Goal: Task Accomplishment & Management: Use online tool/utility

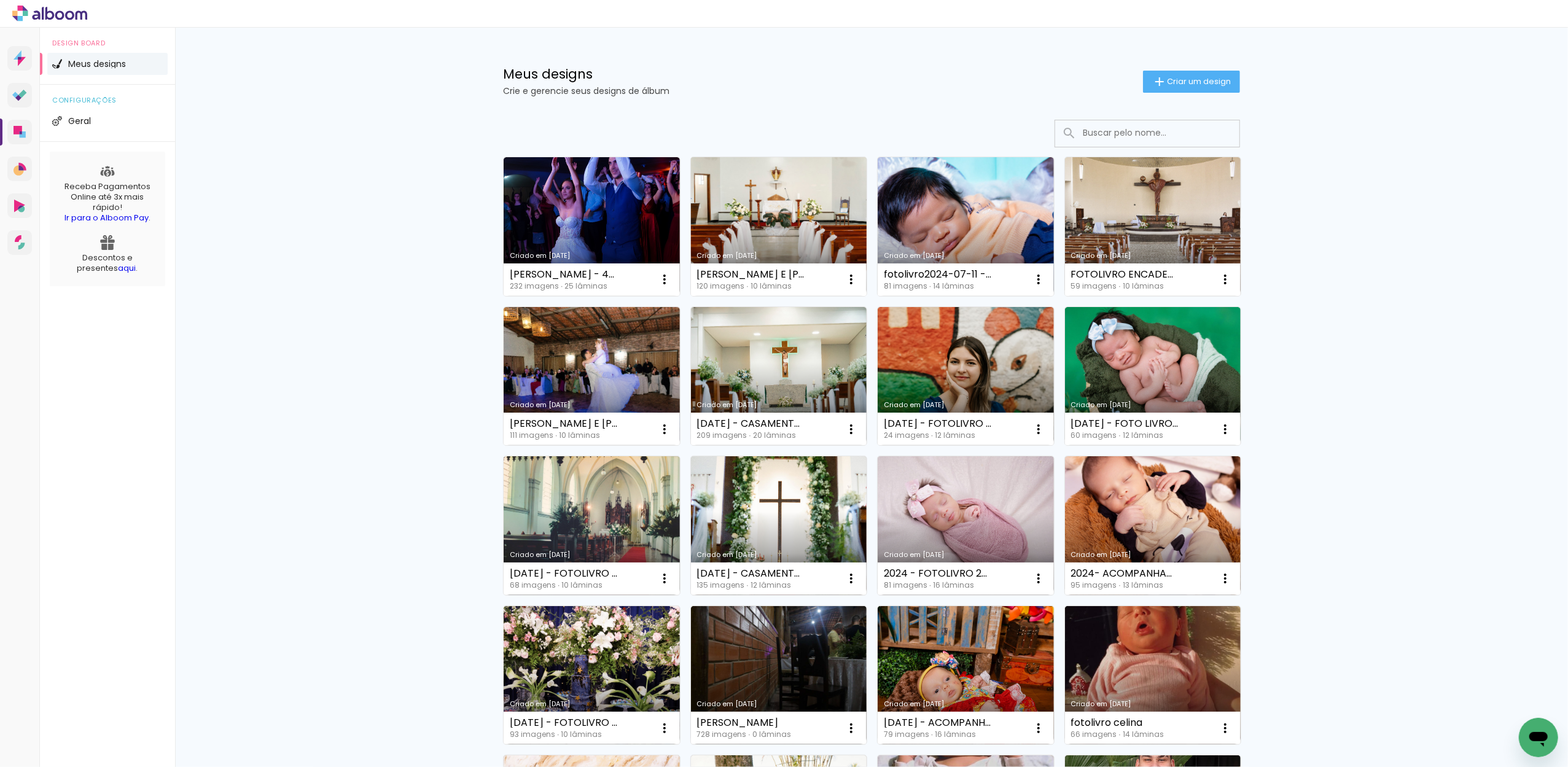
click at [750, 215] on link "Criado em [DATE]" at bounding box center [779, 226] width 176 height 139
